Goal: Information Seeking & Learning: Learn about a topic

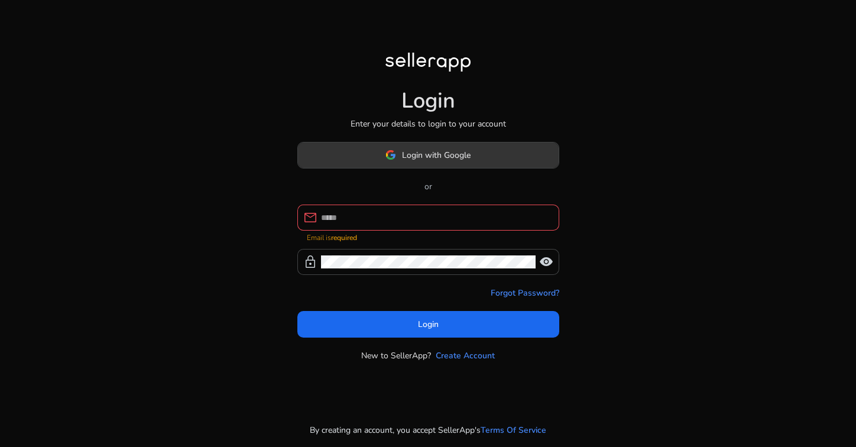
click at [480, 167] on span at bounding box center [428, 155] width 261 height 28
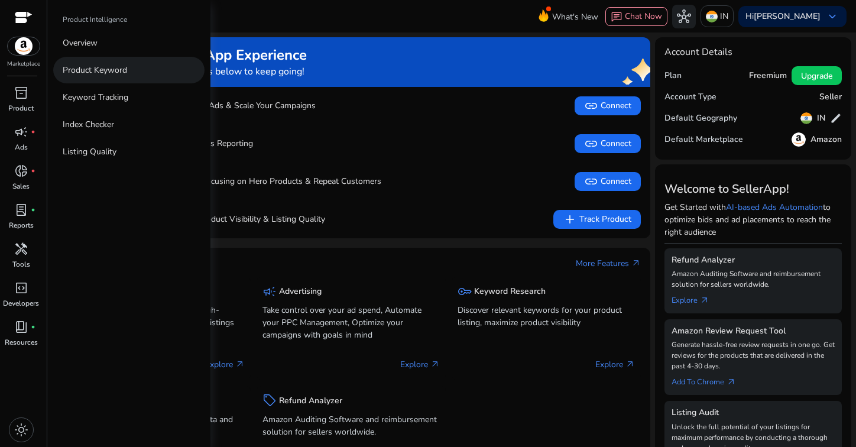
click at [97, 76] on p "Product Keyword" at bounding box center [95, 70] width 64 height 12
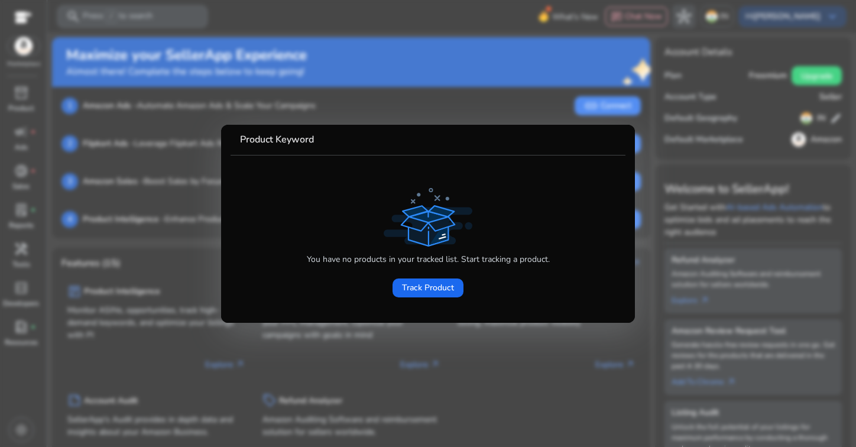
click at [263, 189] on div "You have no products in your tracked list. Start tracking a product. Track Prod…" at bounding box center [428, 244] width 376 height 119
click at [132, 40] on div at bounding box center [428, 223] width 856 height 447
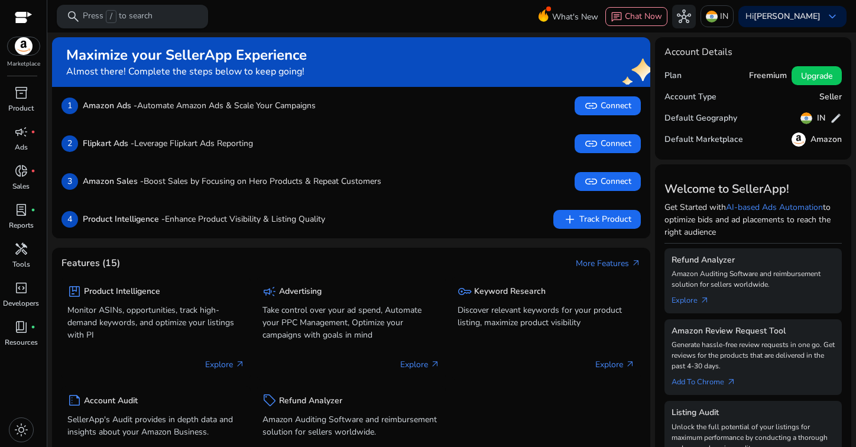
click at [144, 11] on p "Press / to search" at bounding box center [118, 16] width 70 height 13
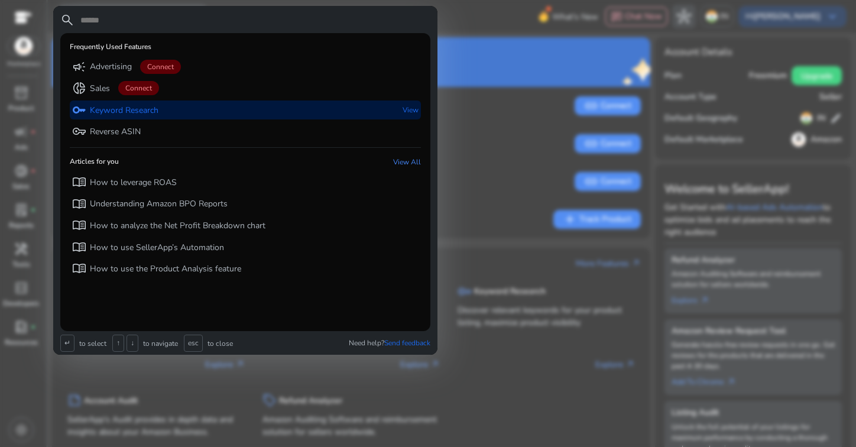
click at [152, 109] on p "Keyword Research" at bounding box center [124, 111] width 69 height 12
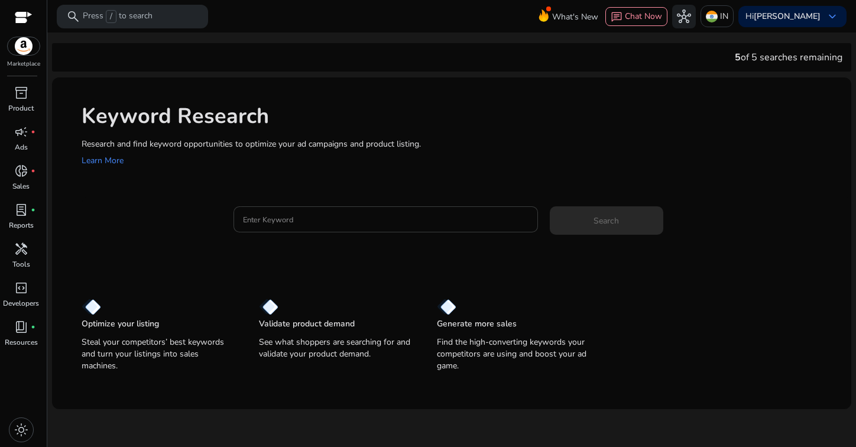
click at [379, 212] on div at bounding box center [385, 219] width 285 height 26
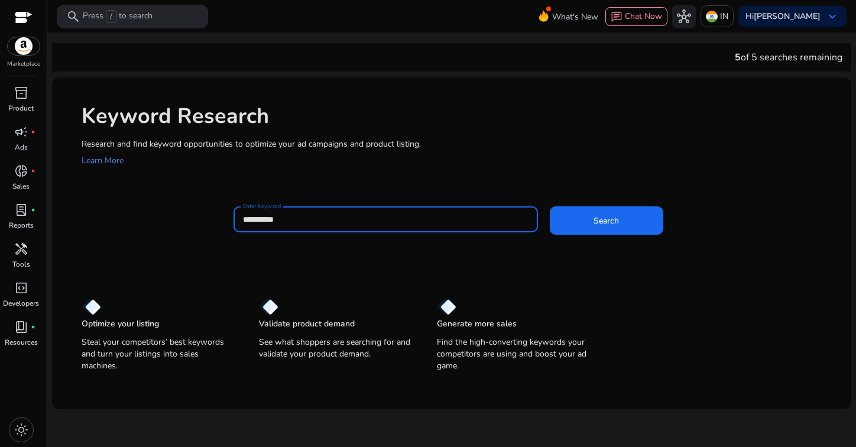
type input "**********"
click at [550, 206] on button "Search" at bounding box center [607, 220] width 114 height 28
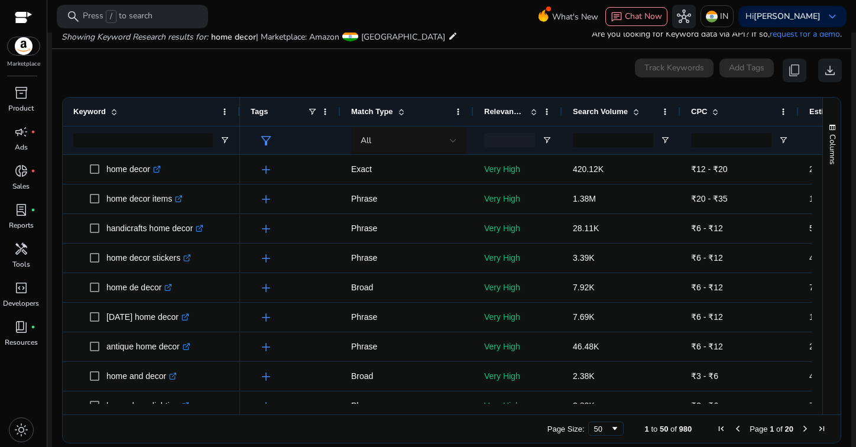
drag, startPoint x: 559, startPoint y: 408, endPoint x: 587, endPoint y: 409, distance: 27.2
click at [587, 409] on div at bounding box center [637, 409] width 795 height 11
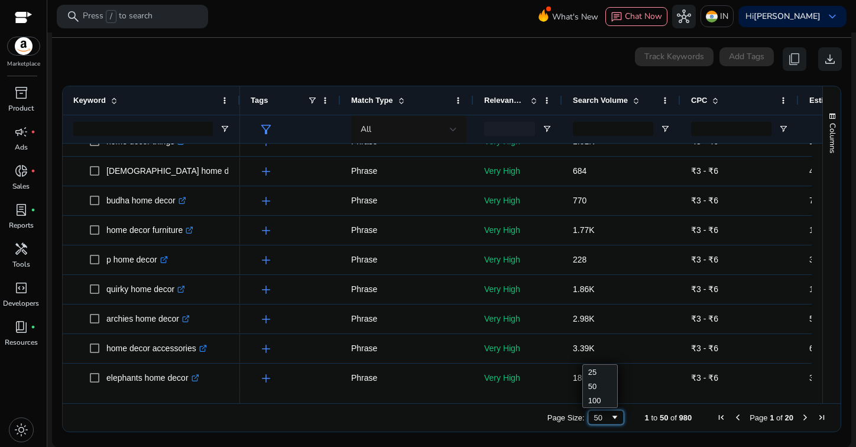
click at [610, 415] on span "Page Size" at bounding box center [614, 417] width 9 height 9
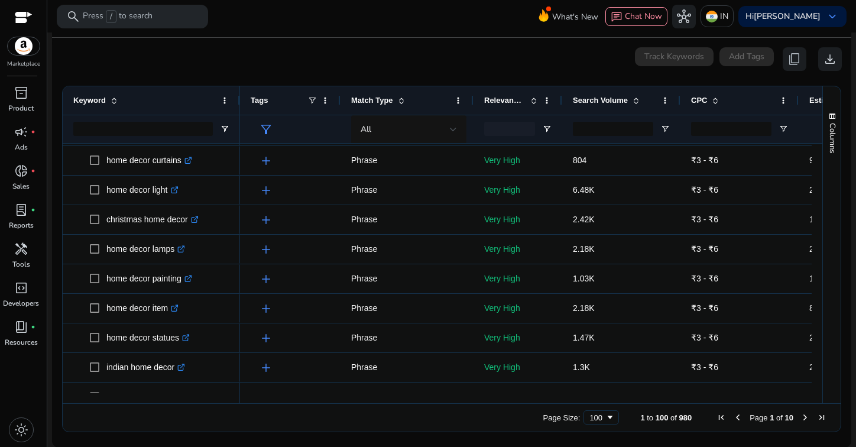
scroll to position [509, 0]
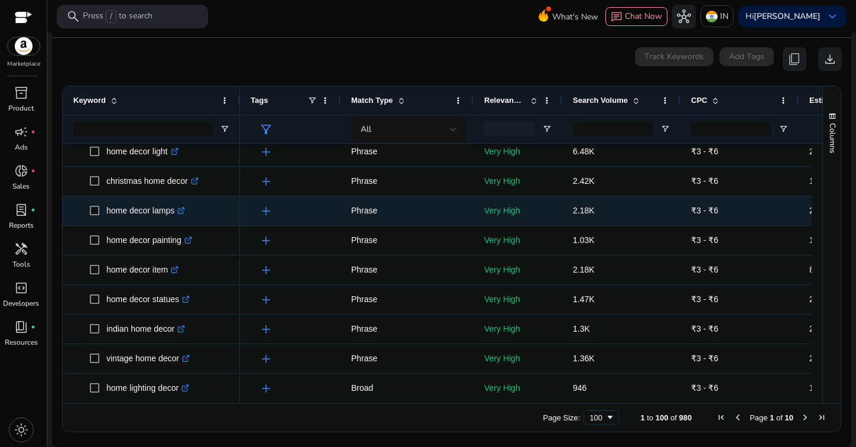
drag, startPoint x: 82, startPoint y: 160, endPoint x: 113, endPoint y: 211, distance: 59.9
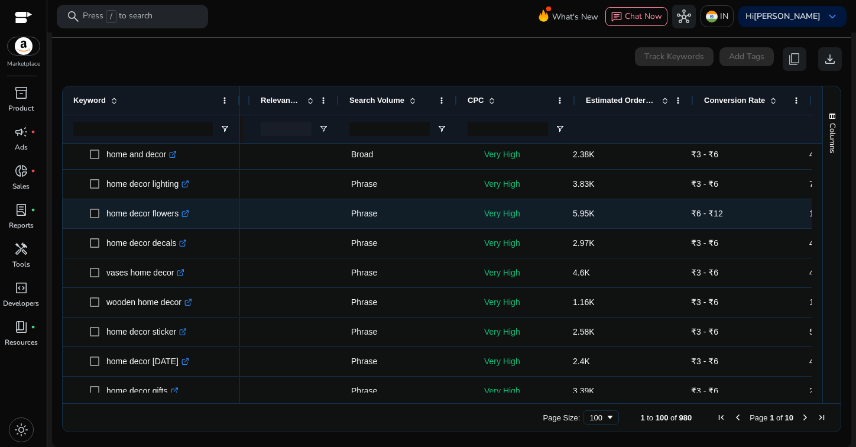
scroll to position [0, 0]
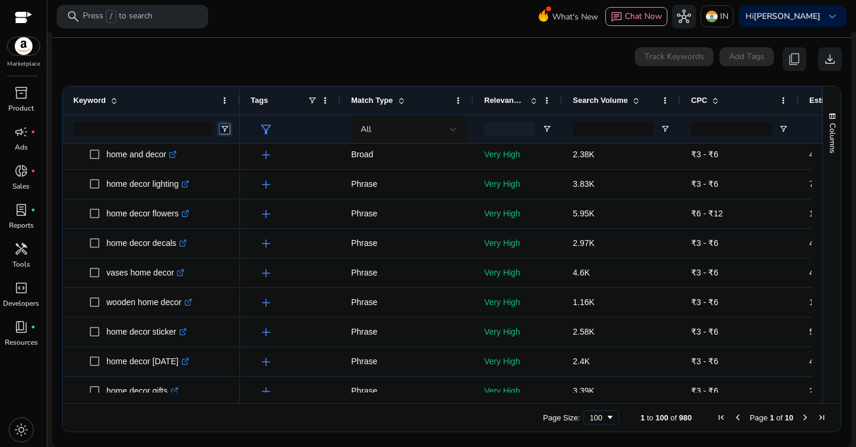
drag, startPoint x: 227, startPoint y: 128, endPoint x: 215, endPoint y: 134, distance: 13.2
click at [215, 134] on div at bounding box center [151, 129] width 177 height 28
click at [228, 131] on span "Open Filter Menu" at bounding box center [224, 128] width 9 height 9
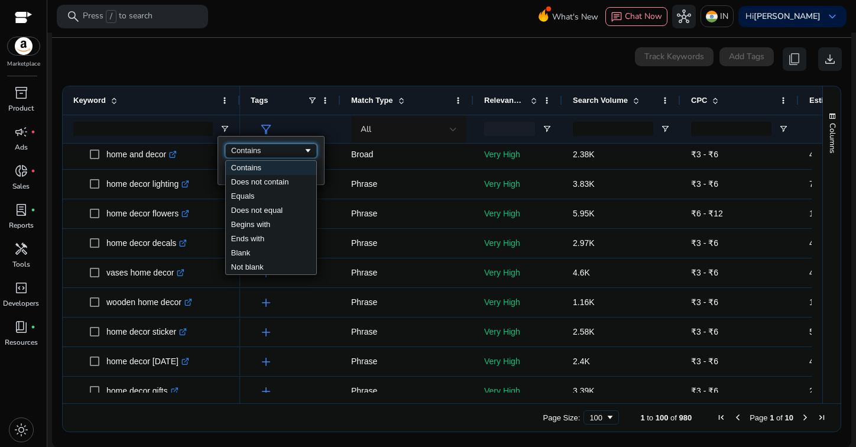
click at [272, 151] on div "Contains" at bounding box center [267, 150] width 72 height 9
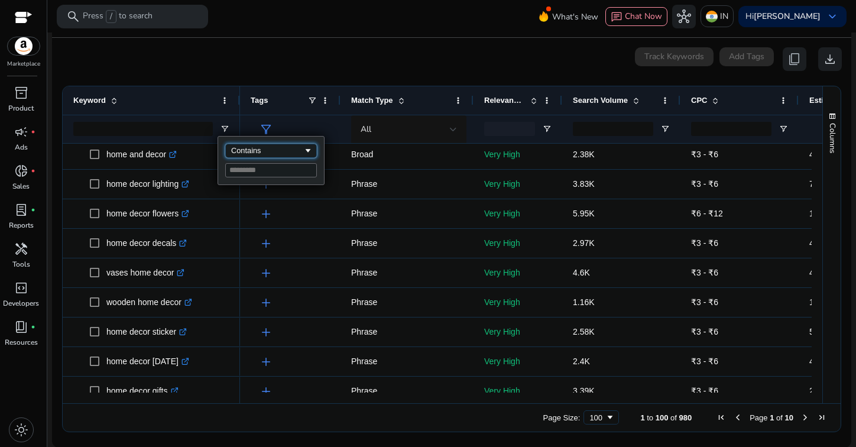
click at [280, 144] on div "Contains" at bounding box center [271, 151] width 92 height 14
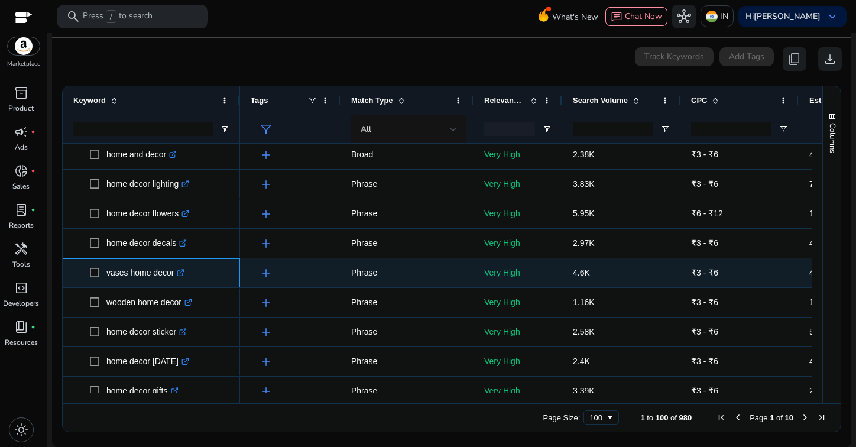
click at [218, 267] on span "vases home decor .st0{fill:#2c8af8}" at bounding box center [160, 273] width 140 height 24
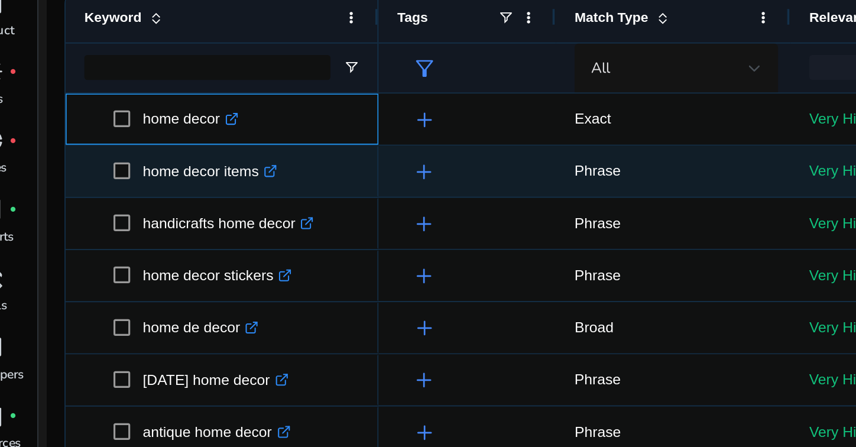
drag, startPoint x: 104, startPoint y: 148, endPoint x: 172, endPoint y: 189, distance: 79.6
copy div "home decor .st0{fill:#2c8af8} antique home decor .st0{fill:#2c8af8} home de dec…"
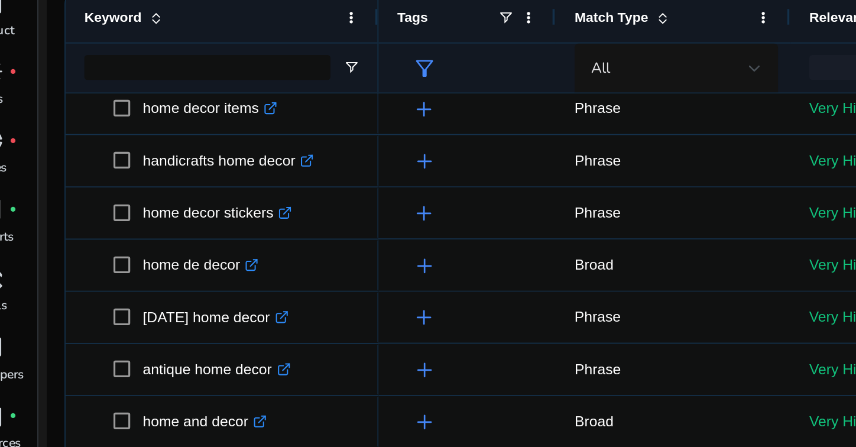
scroll to position [28, 0]
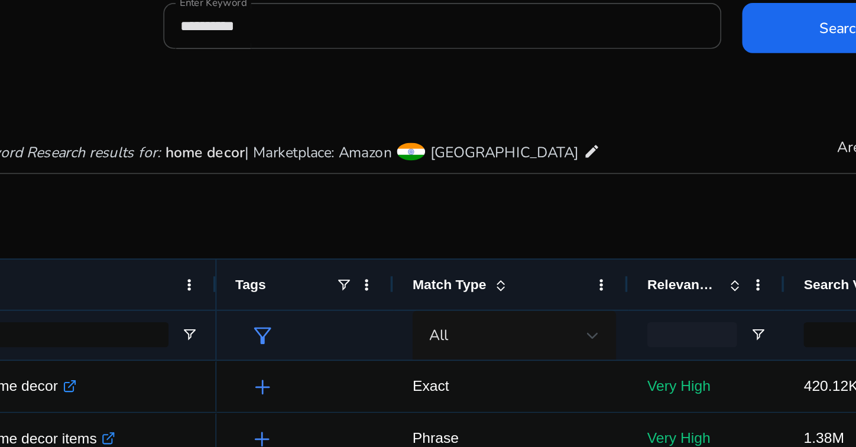
click at [318, 147] on div "Showing Keyword Research results for: home decor | Marketplace: Amazon India ed…" at bounding box center [452, 165] width 800 height 48
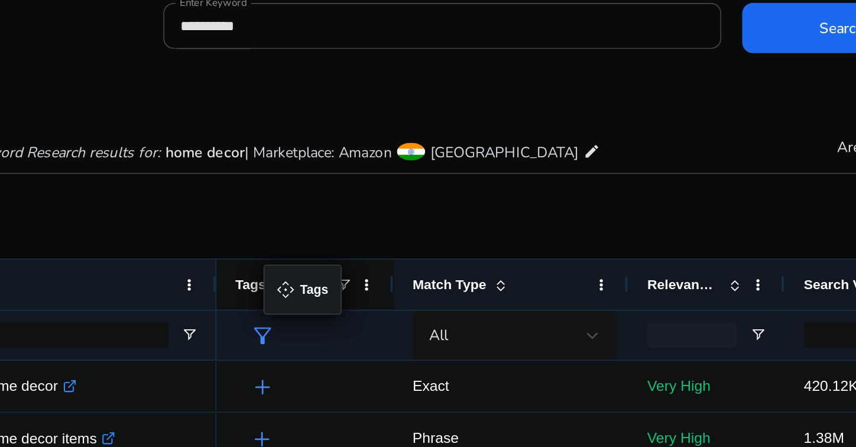
drag, startPoint x: 328, startPoint y: 249, endPoint x: 273, endPoint y: 248, distance: 55.6
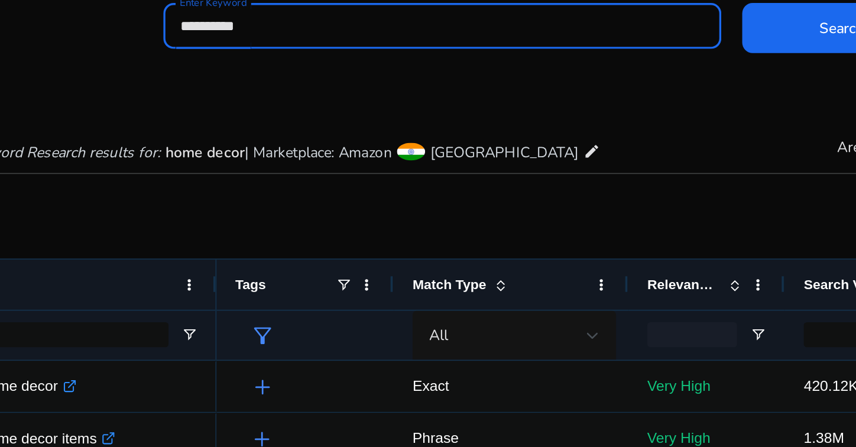
click at [425, 112] on input "**********" at bounding box center [367, 105] width 297 height 13
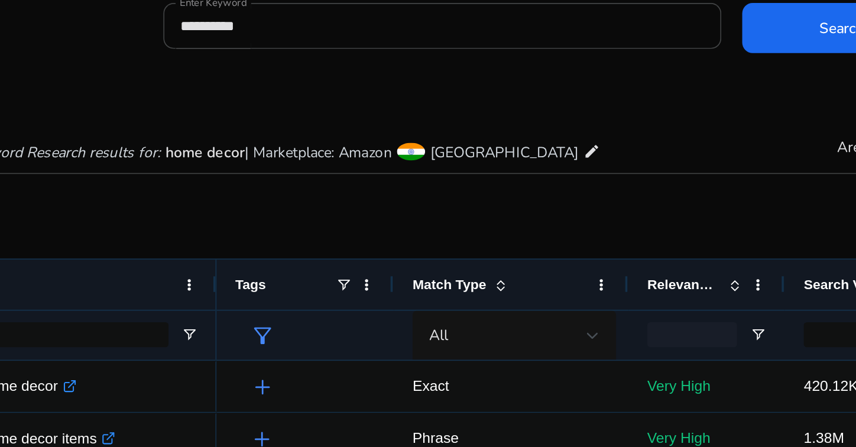
click at [325, 135] on mat-card "**********" at bounding box center [452, 111] width 800 height 57
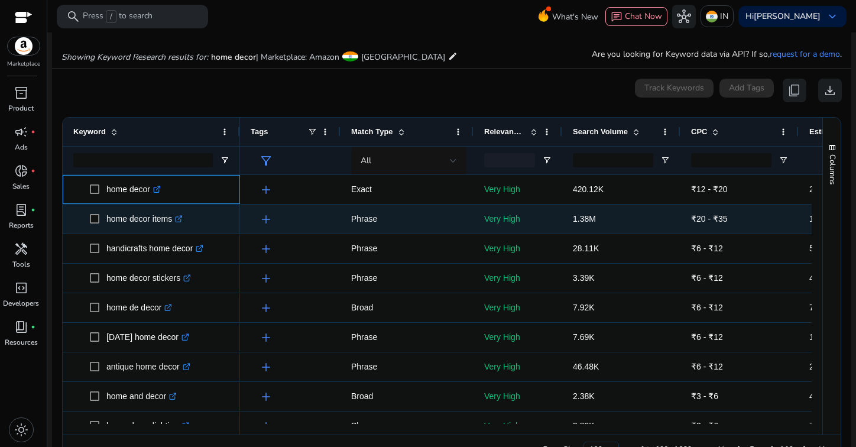
drag, startPoint x: 101, startPoint y: 181, endPoint x: 173, endPoint y: 215, distance: 79.4
copy div "home decor .st0{fill:#2c8af8} antique home decor .st0{fill:#2c8af8} home de dec…"
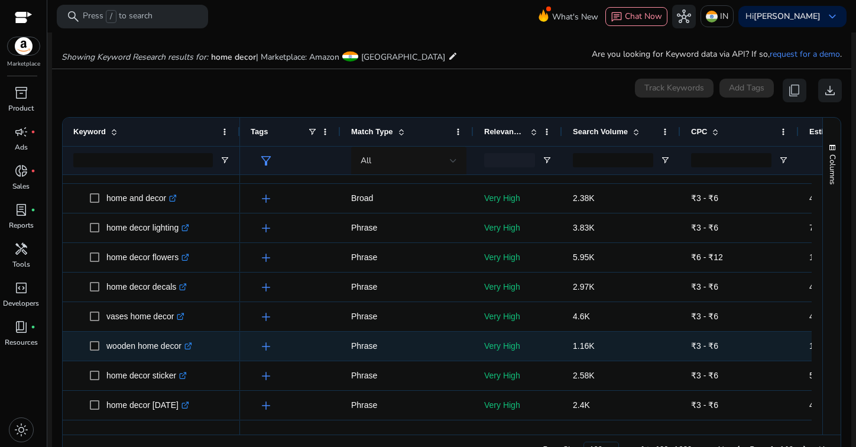
scroll to position [211, 0]
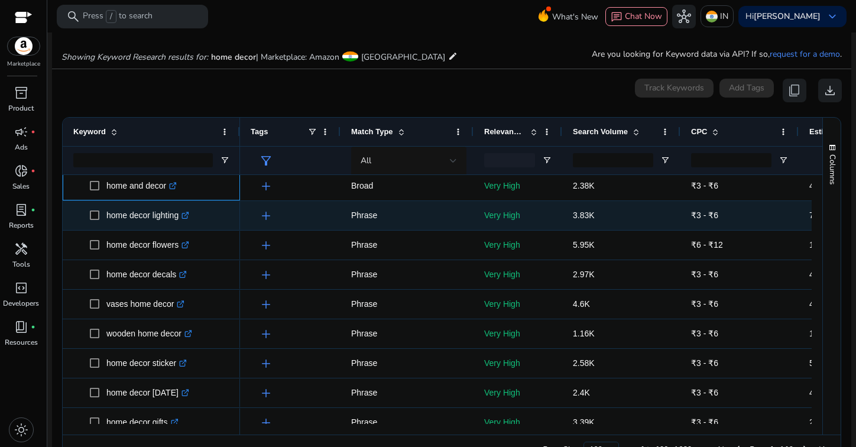
drag, startPoint x: 102, startPoint y: 187, endPoint x: 182, endPoint y: 228, distance: 90.2
copy div "home and decor .st0{fill:#2c8af8} home decor lighting"
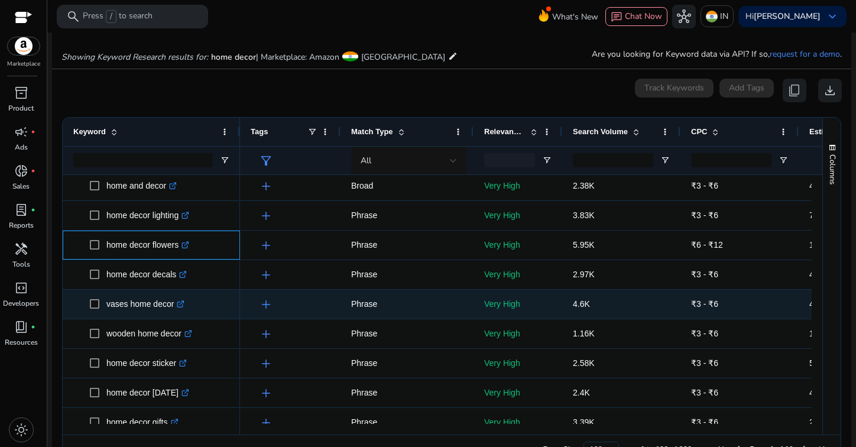
drag, startPoint x: 98, startPoint y: 236, endPoint x: 176, endPoint y: 300, distance: 100.4
copy div "home decor flowers .st0{fill:#2c8af8} home decor decals .st0{fill:#2c8af8} vase…"
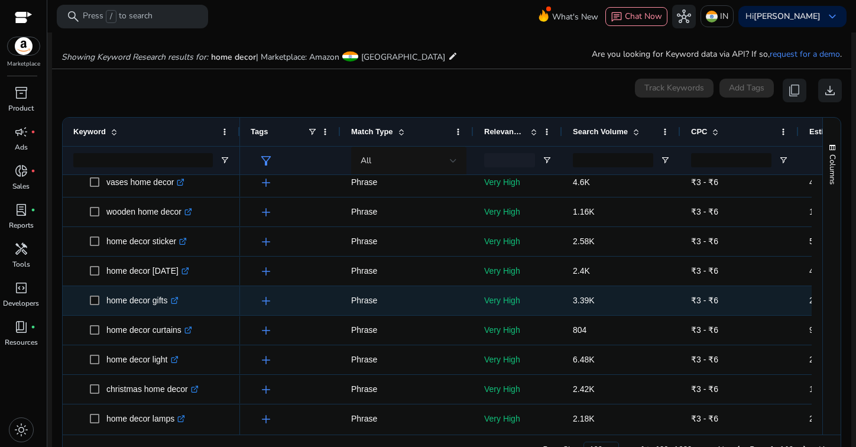
scroll to position [337, 0]
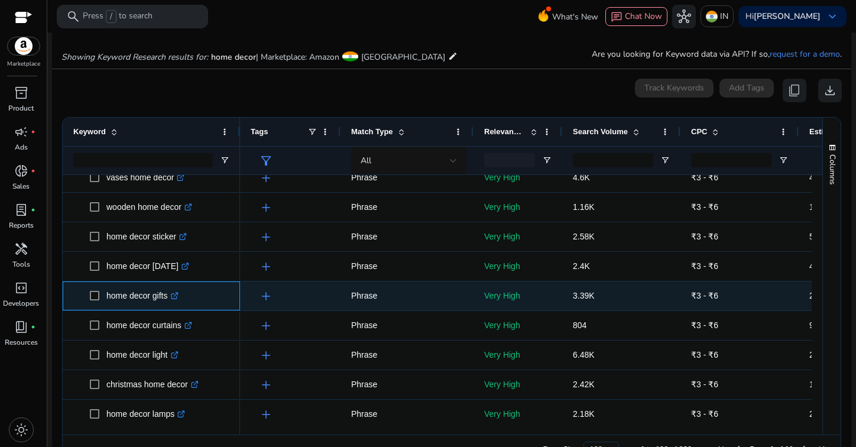
drag, startPoint x: 105, startPoint y: 286, endPoint x: 169, endPoint y: 291, distance: 64.6
click at [169, 291] on span "home decor gifts .st0{fill:#2c8af8}" at bounding box center [160, 296] width 140 height 24
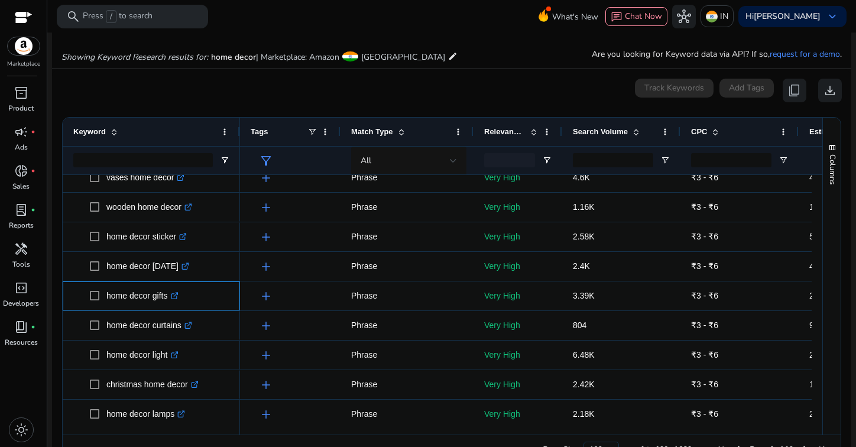
copy span "home decor gifts"
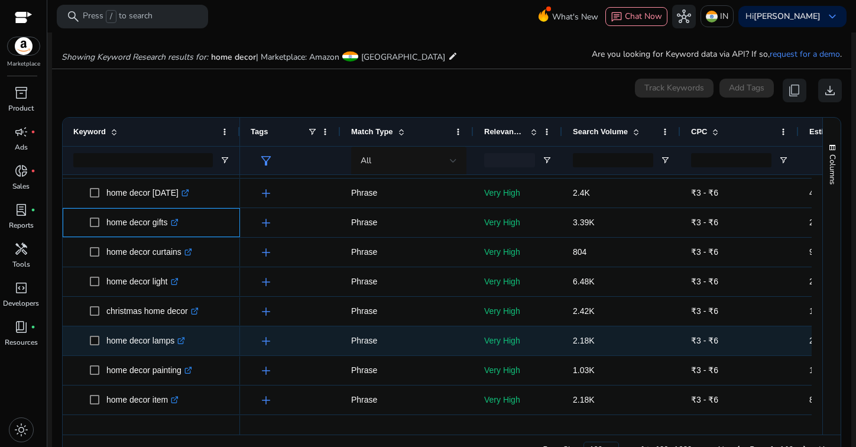
scroll to position [0, 0]
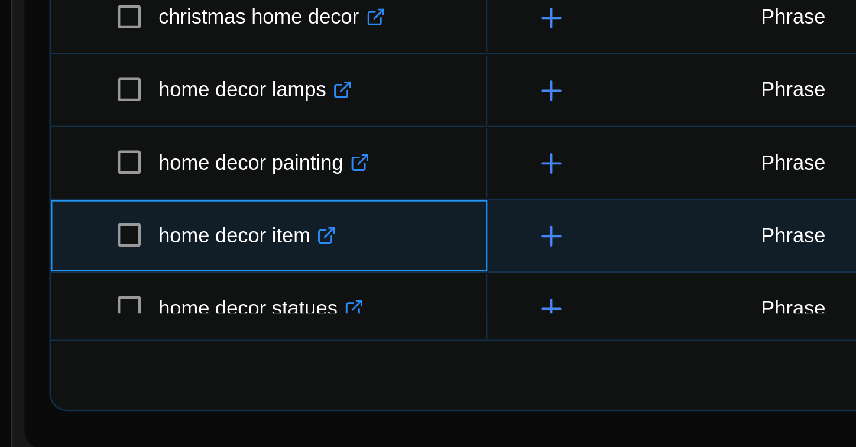
drag, startPoint x: 105, startPoint y: 347, endPoint x: 167, endPoint y: 350, distance: 61.6
click at [167, 350] on div "home decor item .st0{fill:#2c8af8}" at bounding box center [151, 361] width 156 height 28
copy span "home decor item"
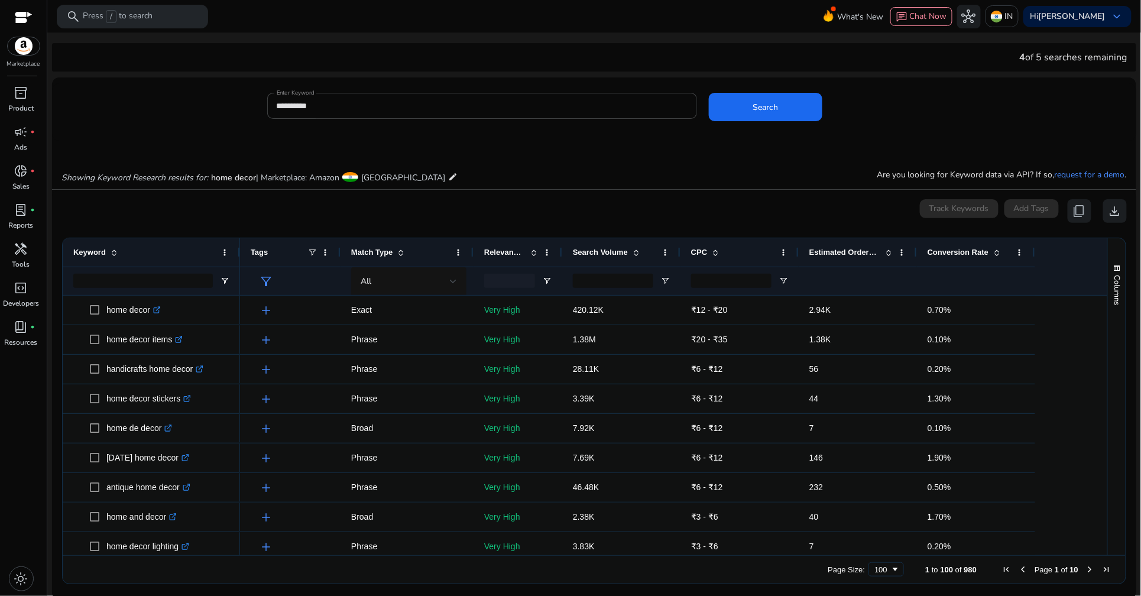
drag, startPoint x: 656, startPoint y: 8, endPoint x: 706, endPoint y: 212, distance: 209.4
click at [706, 212] on div "0 keyword(s) selected Track Keywords Add Tags content_copy download" at bounding box center [595, 211] width 1066 height 24
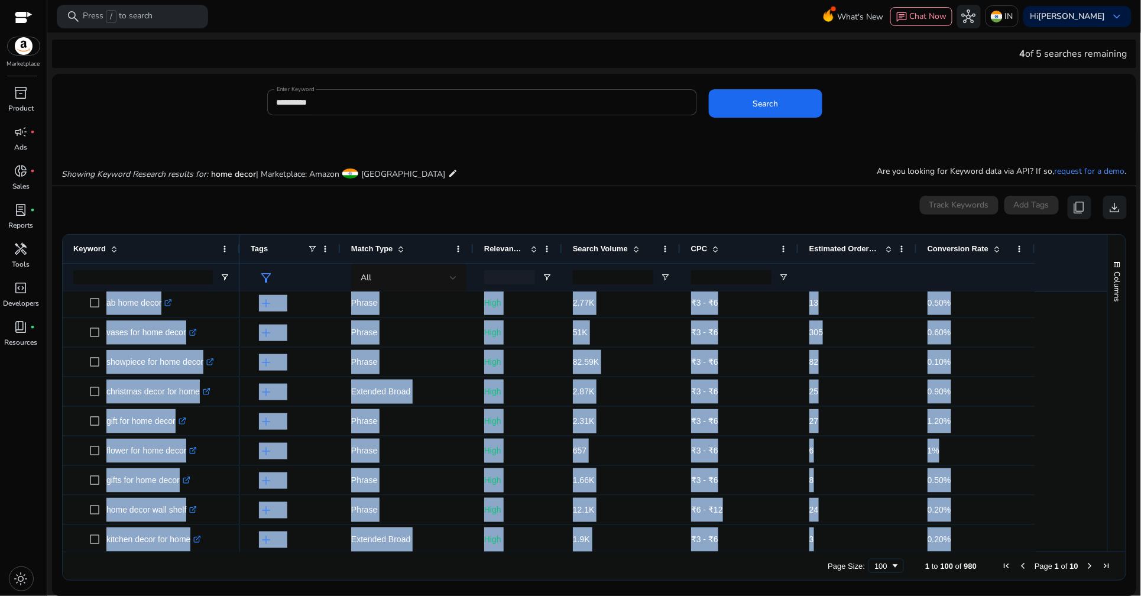
scroll to position [2568, 0]
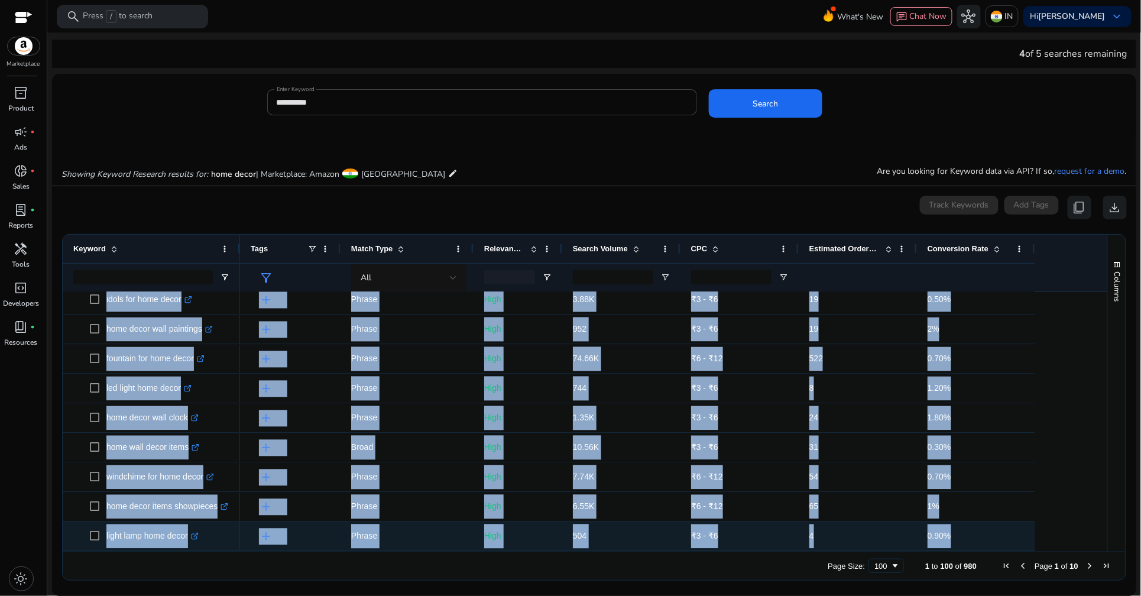
drag, startPoint x: 70, startPoint y: 295, endPoint x: 309, endPoint y: 544, distance: 345.1
click at [309, 447] on div "home decor .st0{fill:#2c8af8} gift for home decor .st0{fill:#2c8af8} flower for…" at bounding box center [580, 422] width 1034 height 260
copy div "home decor .st0{fill:#2c8af8} gift for home decor .st0{fill:#2c8af8} flower for…"
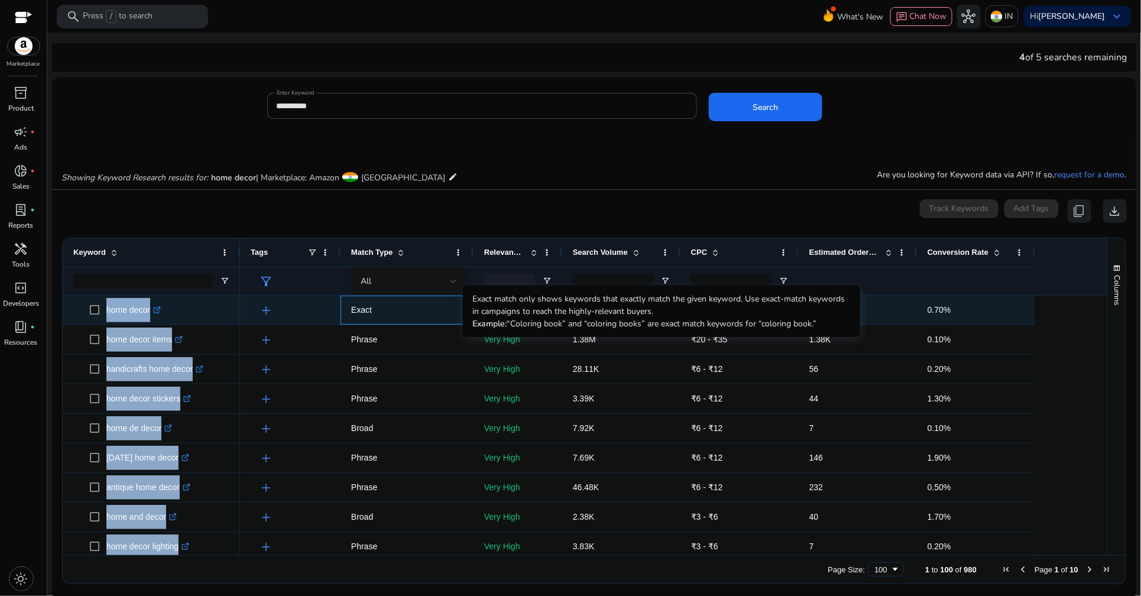
click at [421, 300] on p "Exact" at bounding box center [407, 310] width 112 height 24
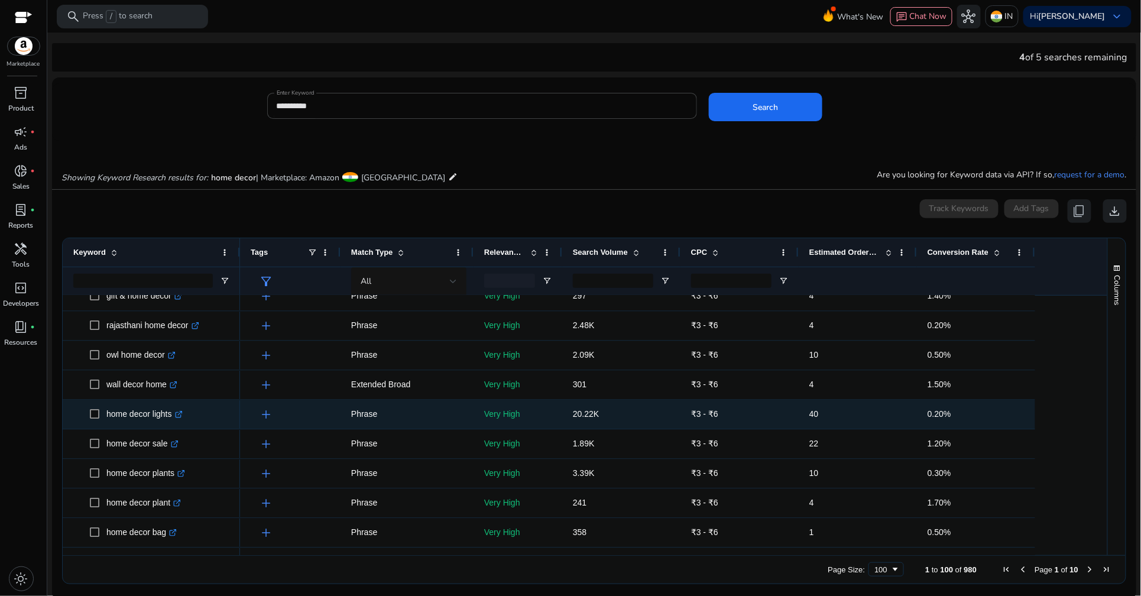
scroll to position [872, 0]
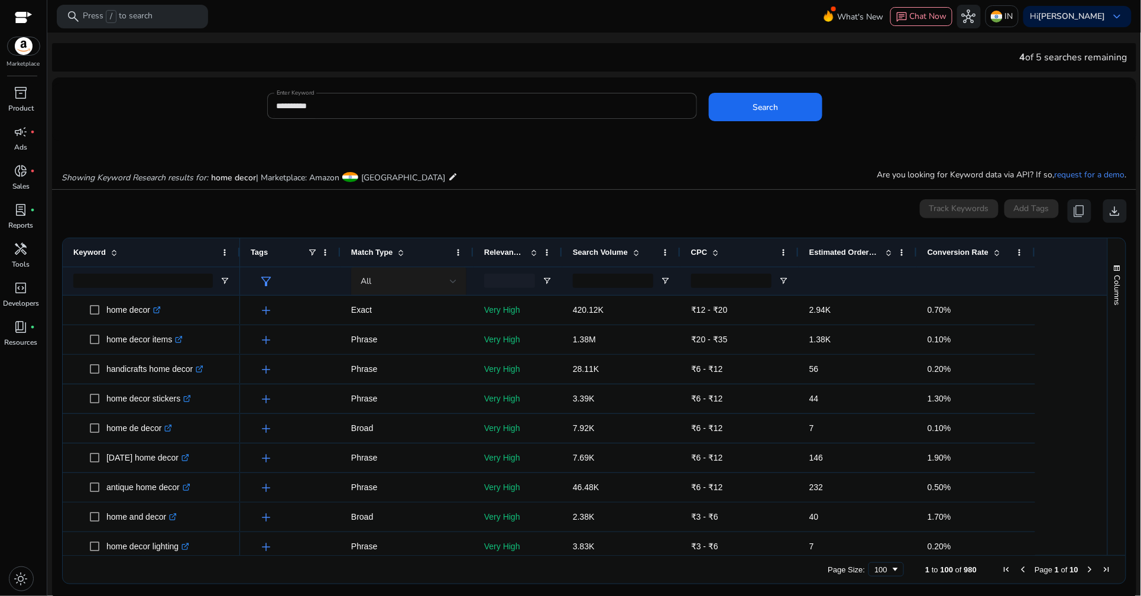
click at [412, 271] on div "All" at bounding box center [409, 281] width 96 height 28
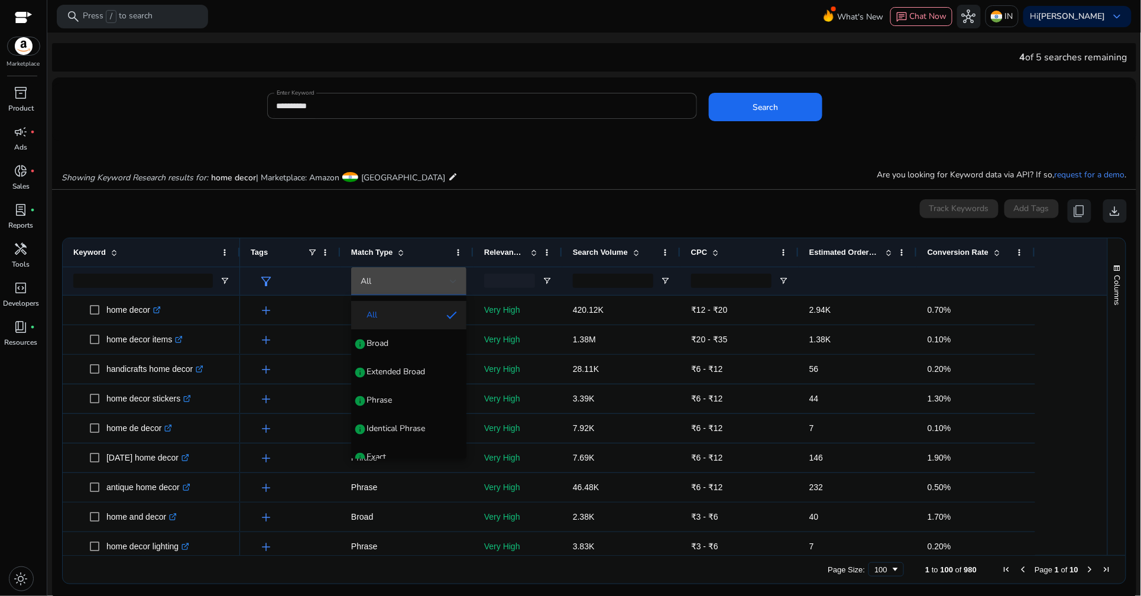
click at [639, 273] on div at bounding box center [570, 298] width 1141 height 596
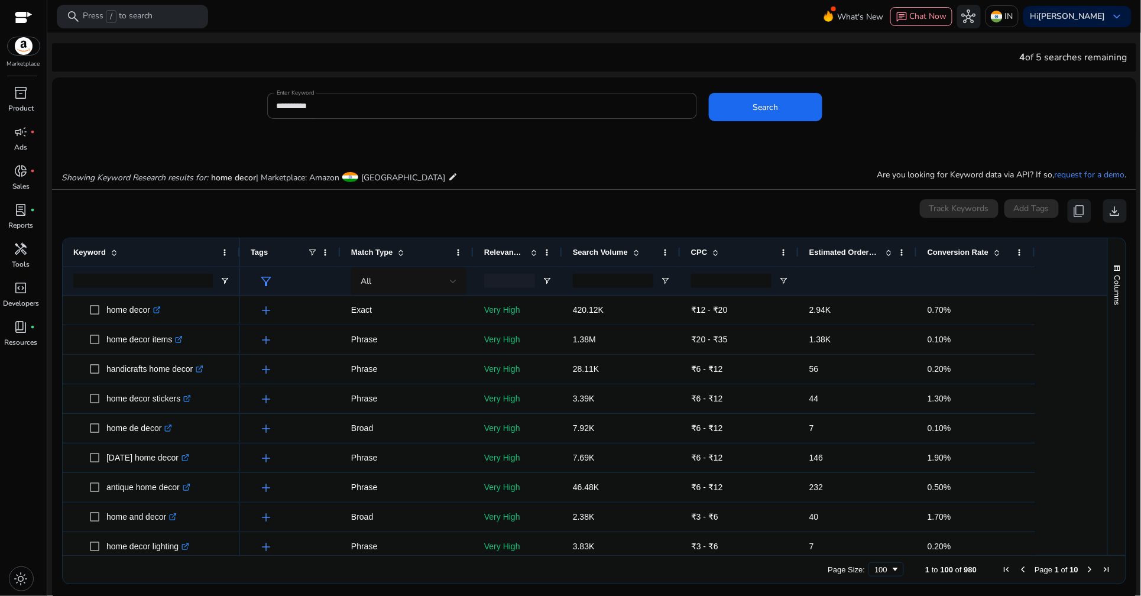
click at [657, 281] on div at bounding box center [621, 281] width 118 height 28
click at [749, 281] on input "CPC Filter Input" at bounding box center [731, 281] width 80 height 14
click at [668, 280] on span "Open Filter Menu" at bounding box center [665, 280] width 9 height 9
click at [732, 303] on div "Equals" at bounding box center [708, 303] width 72 height 9
click at [898, 251] on span at bounding box center [901, 252] width 9 height 9
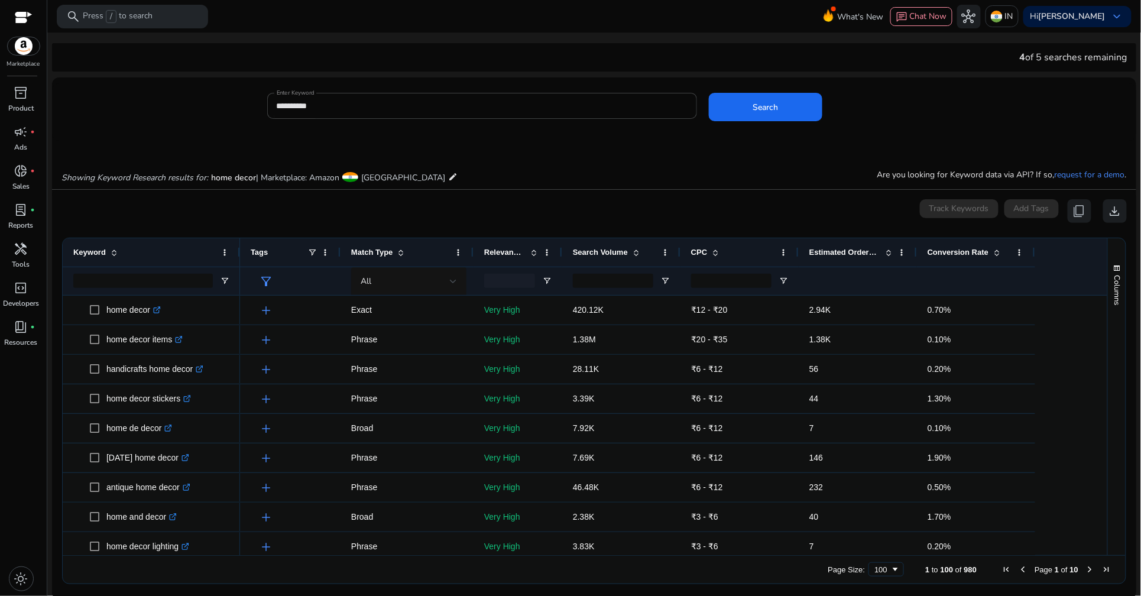
click at [803, 221] on div "0 keyword(s) selected Track Keywords Add Tags content_copy download" at bounding box center [595, 211] width 1066 height 24
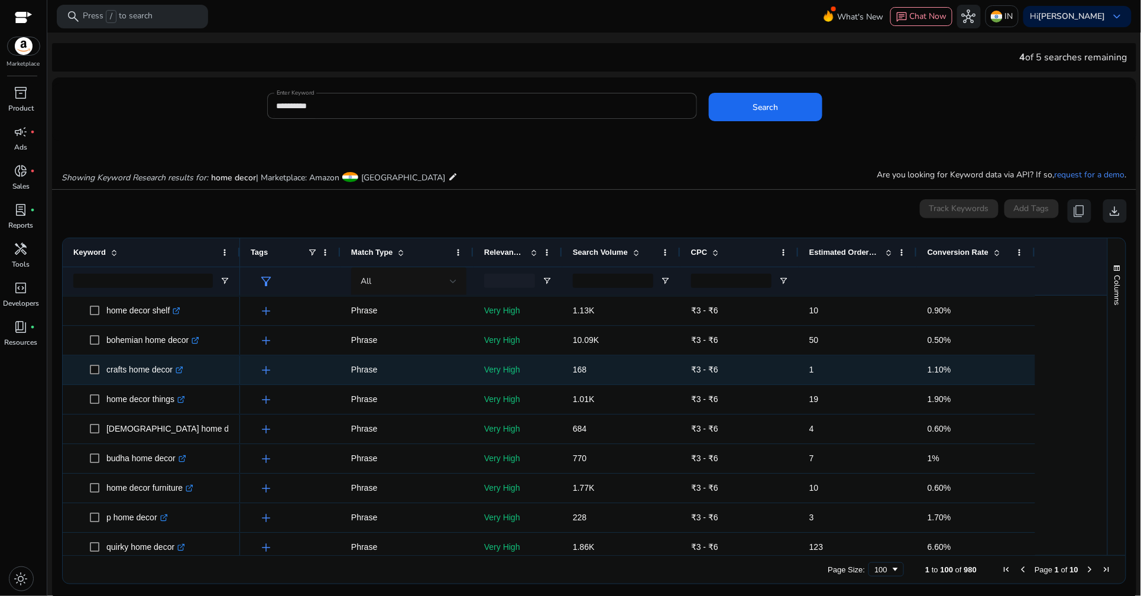
scroll to position [1123, 0]
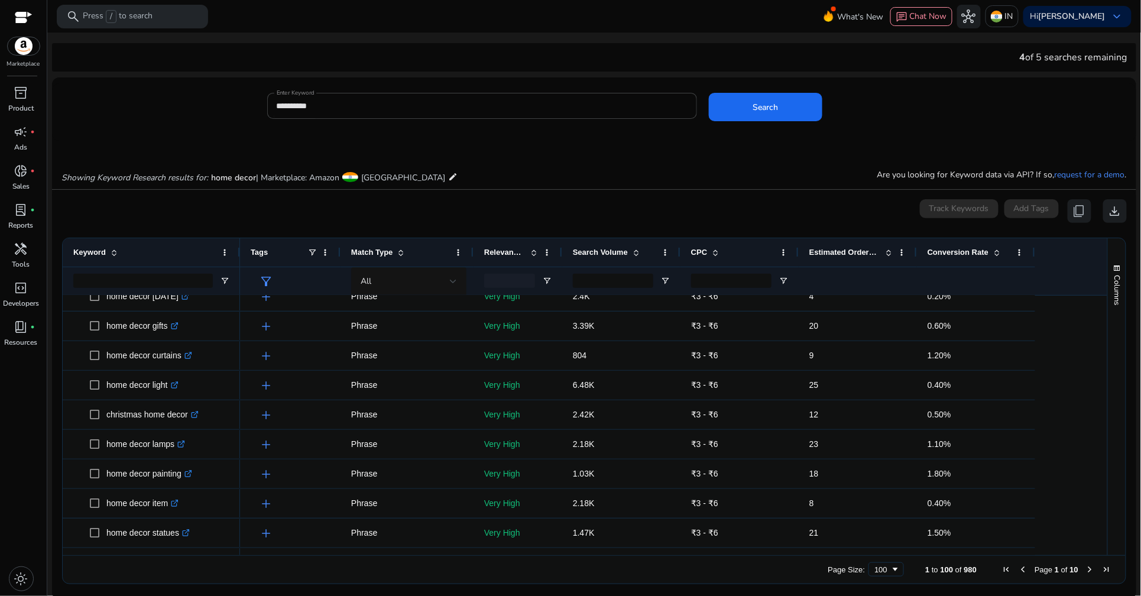
click at [1059, 59] on div "4 of 5 searches remaining" at bounding box center [1074, 57] width 108 height 14
drag, startPoint x: 1059, startPoint y: 59, endPoint x: 992, endPoint y: 60, distance: 66.8
click at [992, 60] on div "4 of 5 searches remaining" at bounding box center [594, 57] width 1085 height 28
